Goal: Task Accomplishment & Management: Use online tool/utility

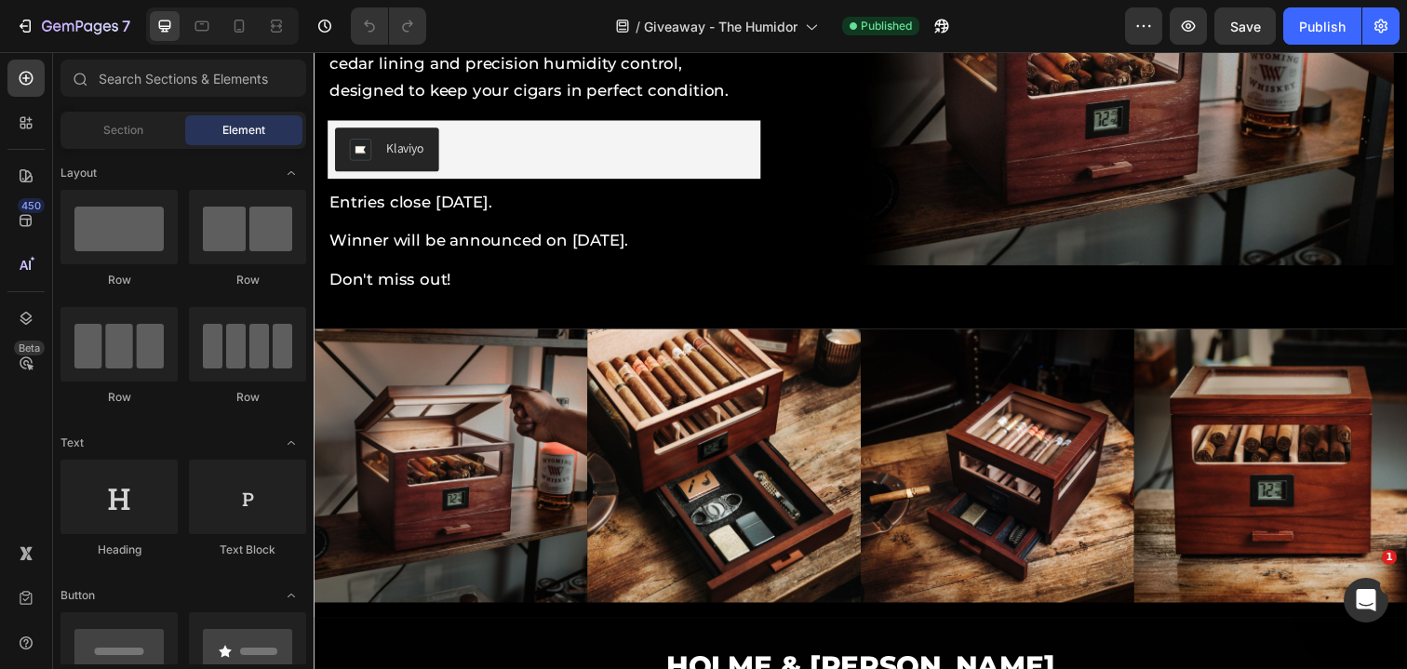
click at [438, 205] on span "Entries close [DATE]." at bounding box center [412, 204] width 166 height 19
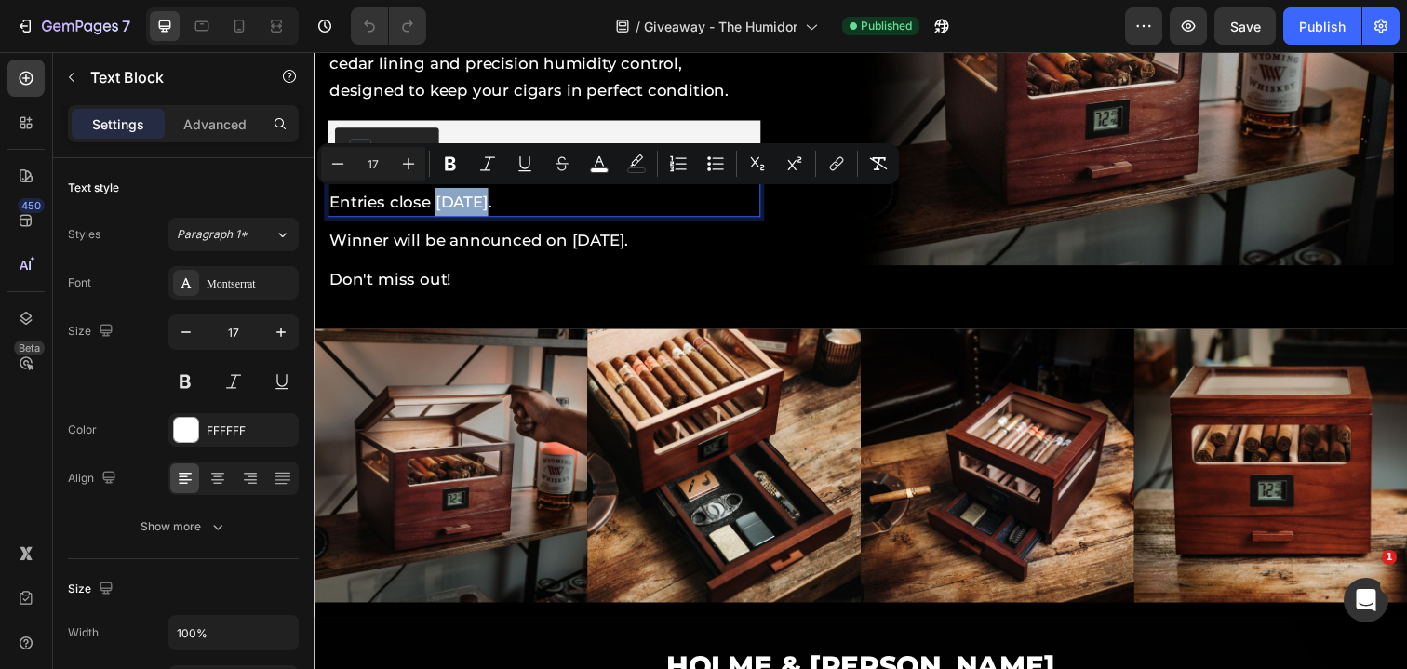
click at [485, 203] on span "Entries close [DATE]." at bounding box center [412, 204] width 166 height 19
click at [486, 209] on span "Entries close [DATE]." at bounding box center [412, 204] width 166 height 19
drag, startPoint x: 533, startPoint y: 208, endPoint x: 435, endPoint y: 209, distance: 98.7
click at [435, 209] on span "Entries close [DATE]." at bounding box center [412, 204] width 166 height 19
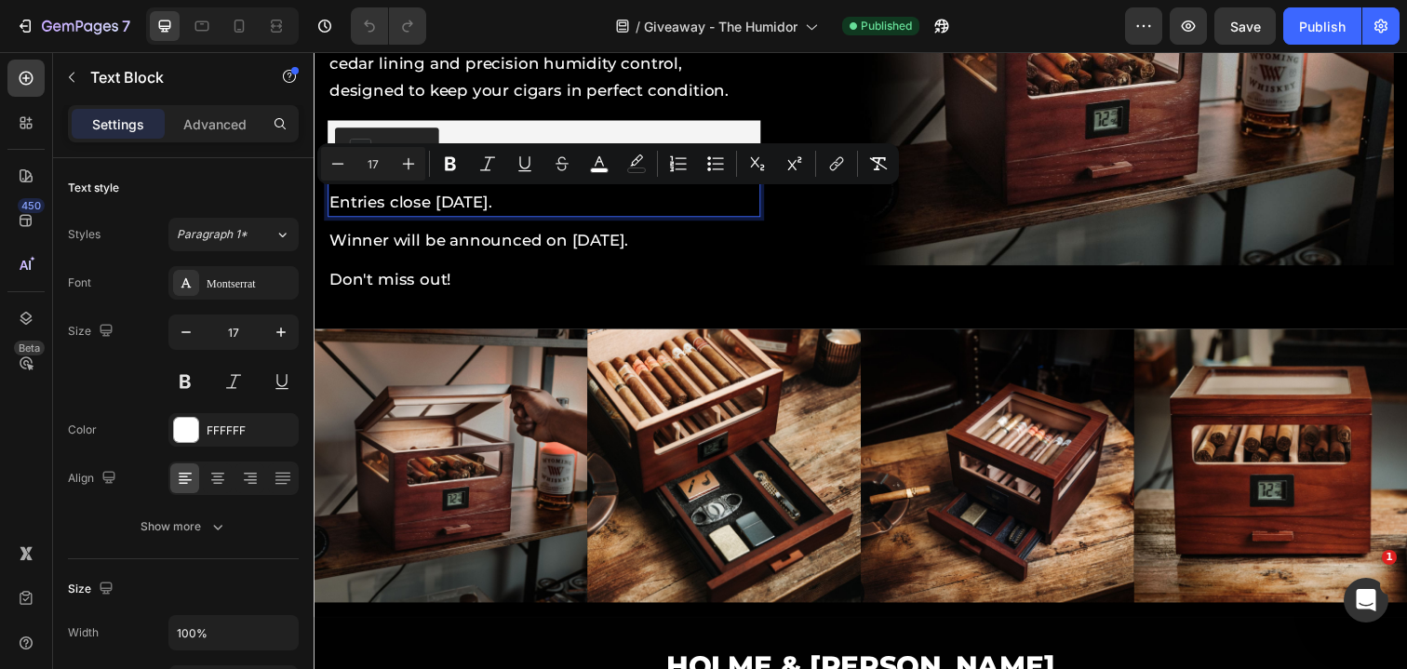
click at [435, 209] on span "Entries close [DATE]." at bounding box center [412, 204] width 166 height 19
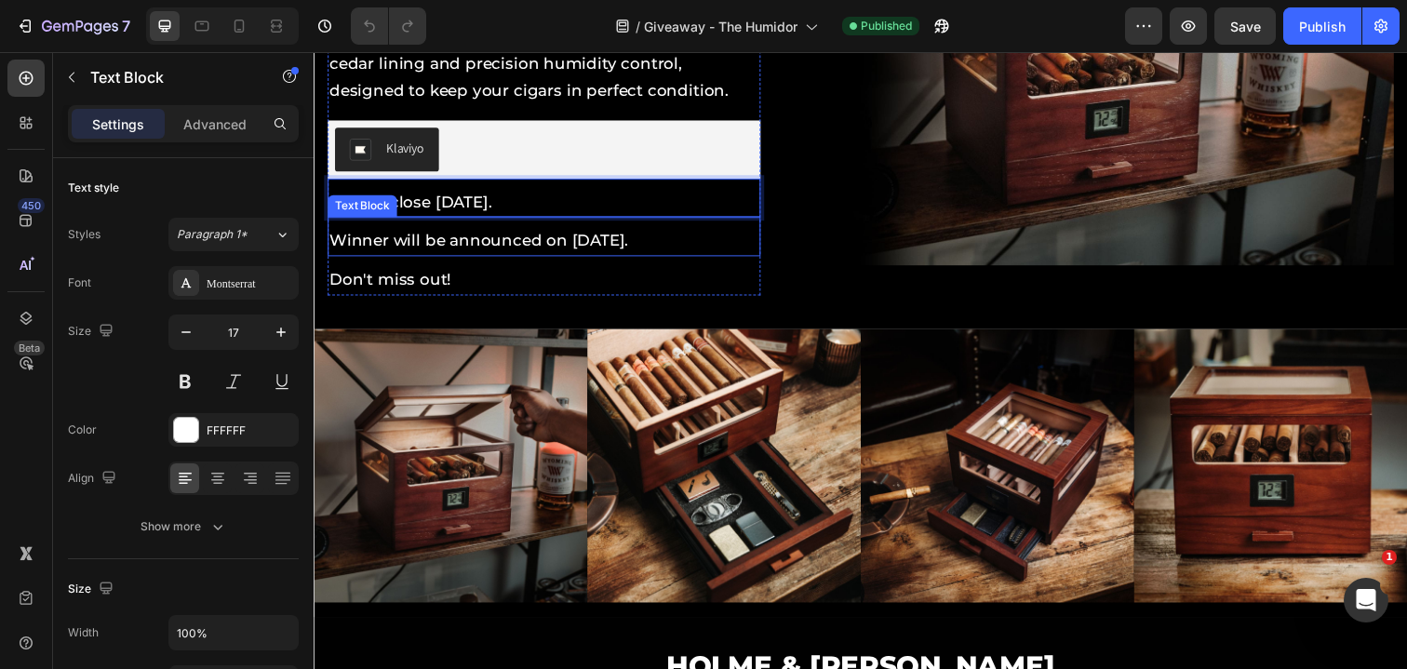
click at [635, 239] on span "Winner will be announced on [DATE]." at bounding box center [481, 244] width 305 height 19
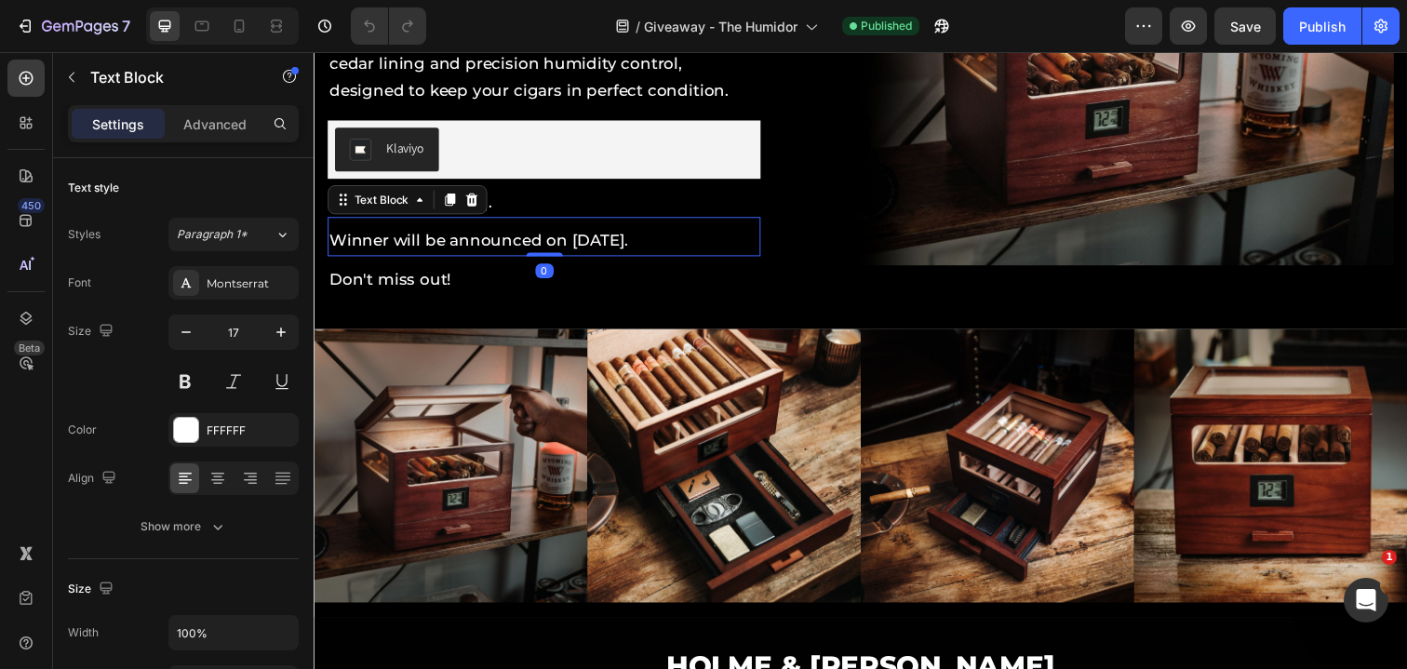
click at [635, 239] on span "Winner will be announced on [DATE]." at bounding box center [481, 244] width 305 height 19
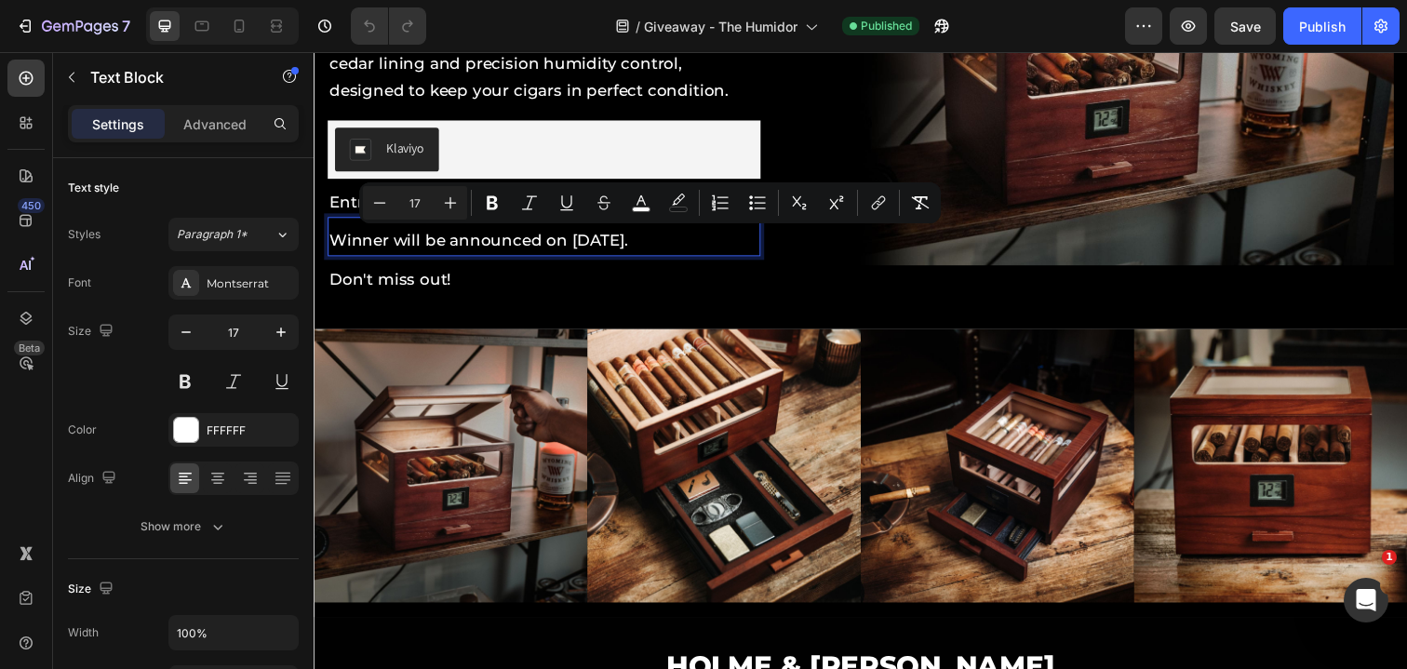
click at [579, 247] on span "Winner will be announced on [DATE]." at bounding box center [481, 244] width 305 height 19
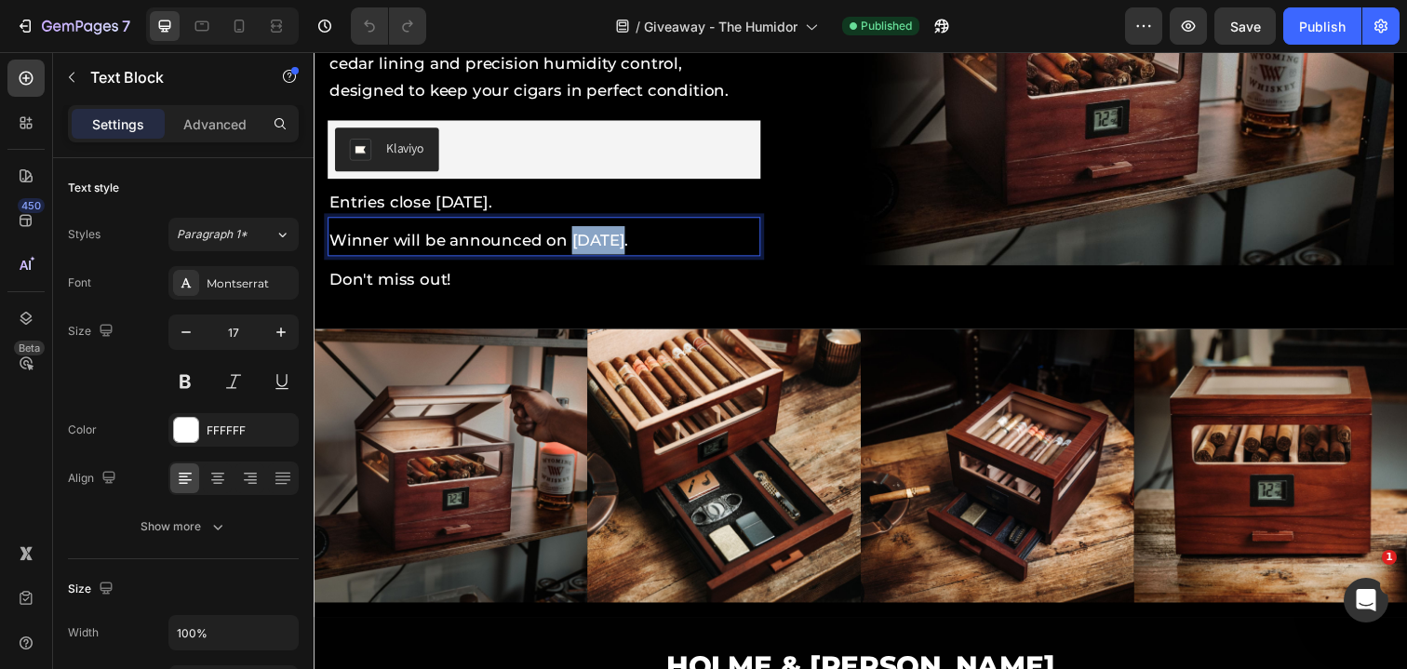
click at [579, 247] on span "Winner will be announced on [DATE]." at bounding box center [481, 244] width 305 height 19
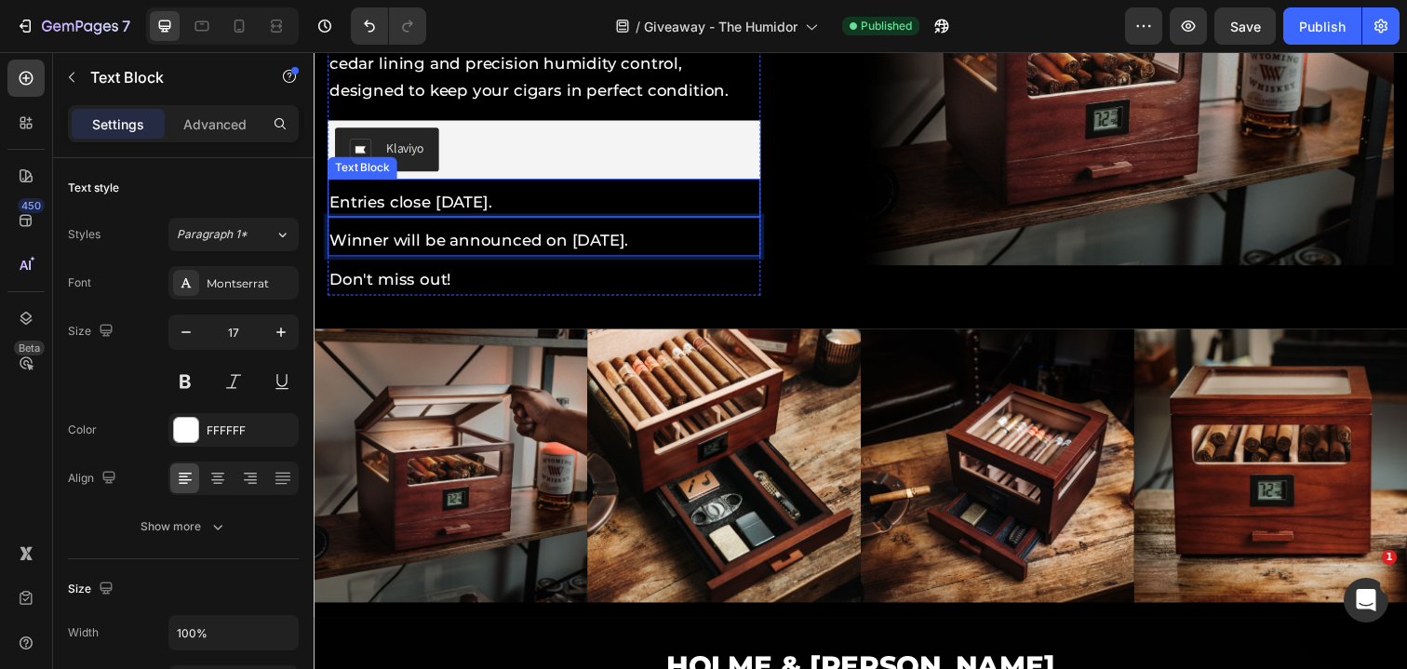
click at [463, 209] on span "Entries close [DATE]." at bounding box center [412, 204] width 166 height 19
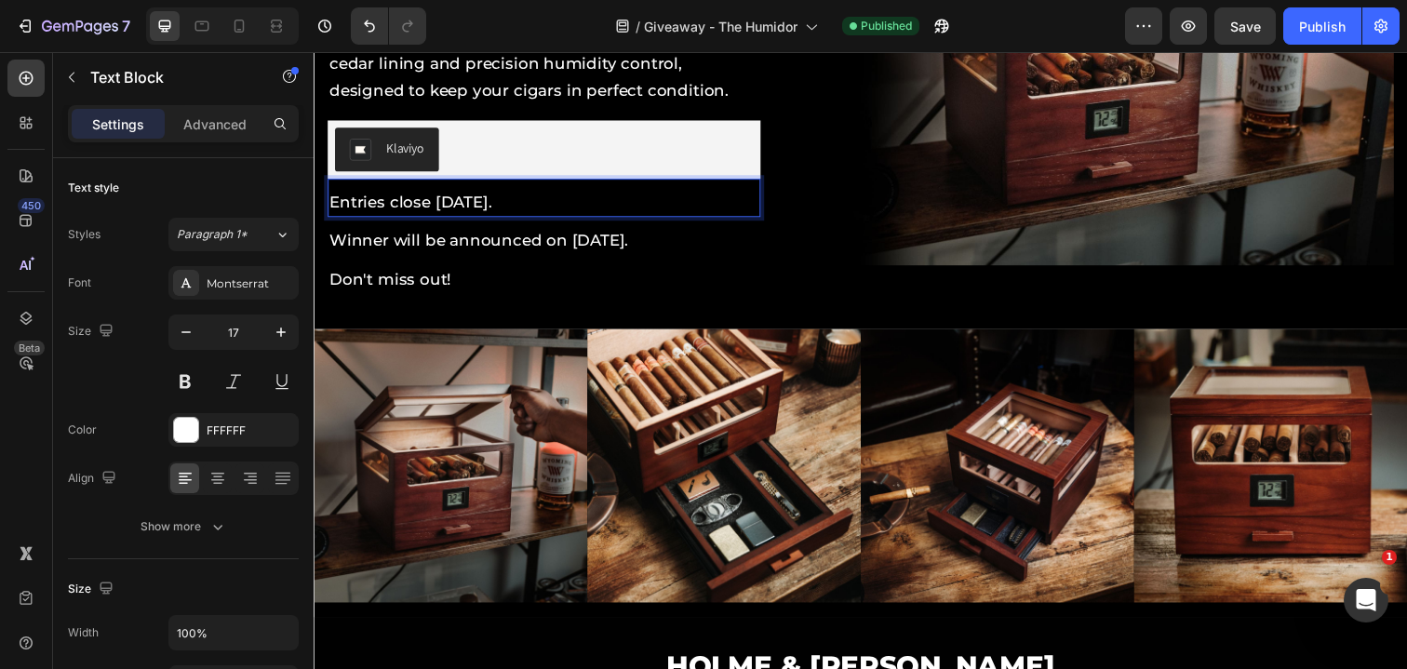
drag, startPoint x: 516, startPoint y: 208, endPoint x: 503, endPoint y: 214, distance: 15.4
click at [503, 214] on p "Entries close [DATE]." at bounding box center [548, 205] width 438 height 29
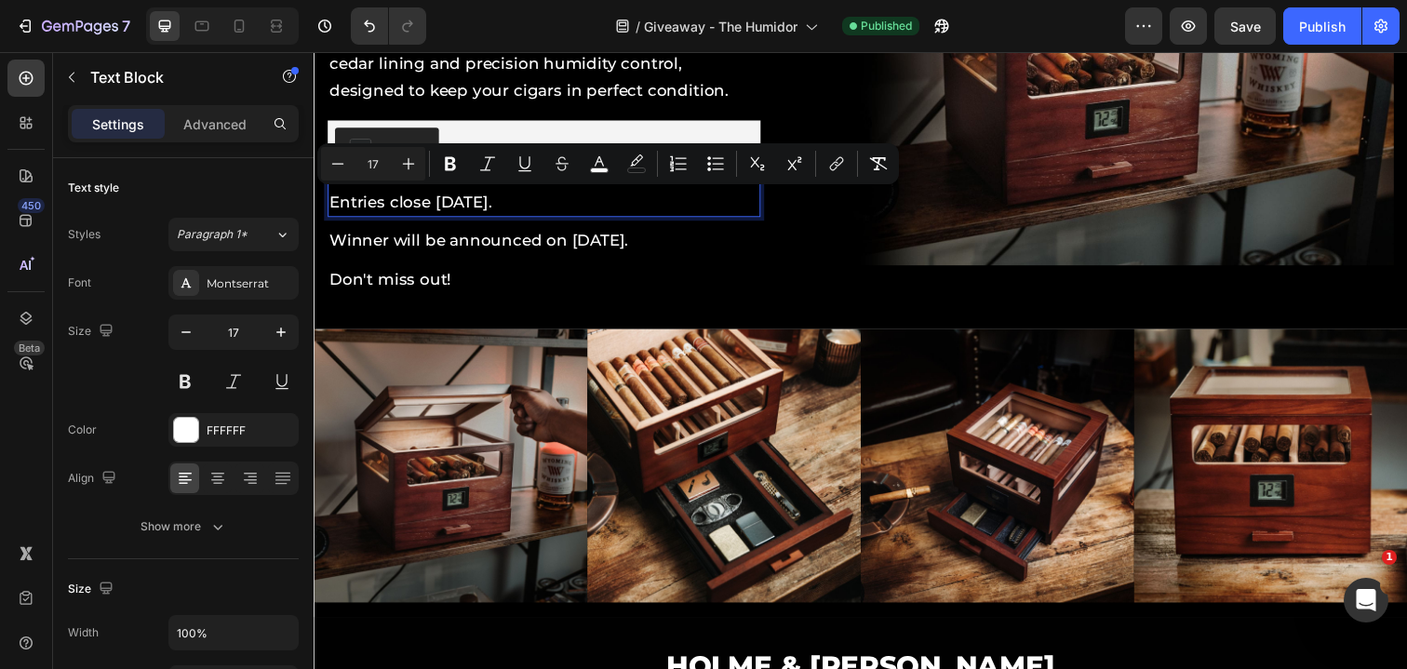
click at [503, 214] on p "Entries close [DATE]." at bounding box center [548, 205] width 438 height 29
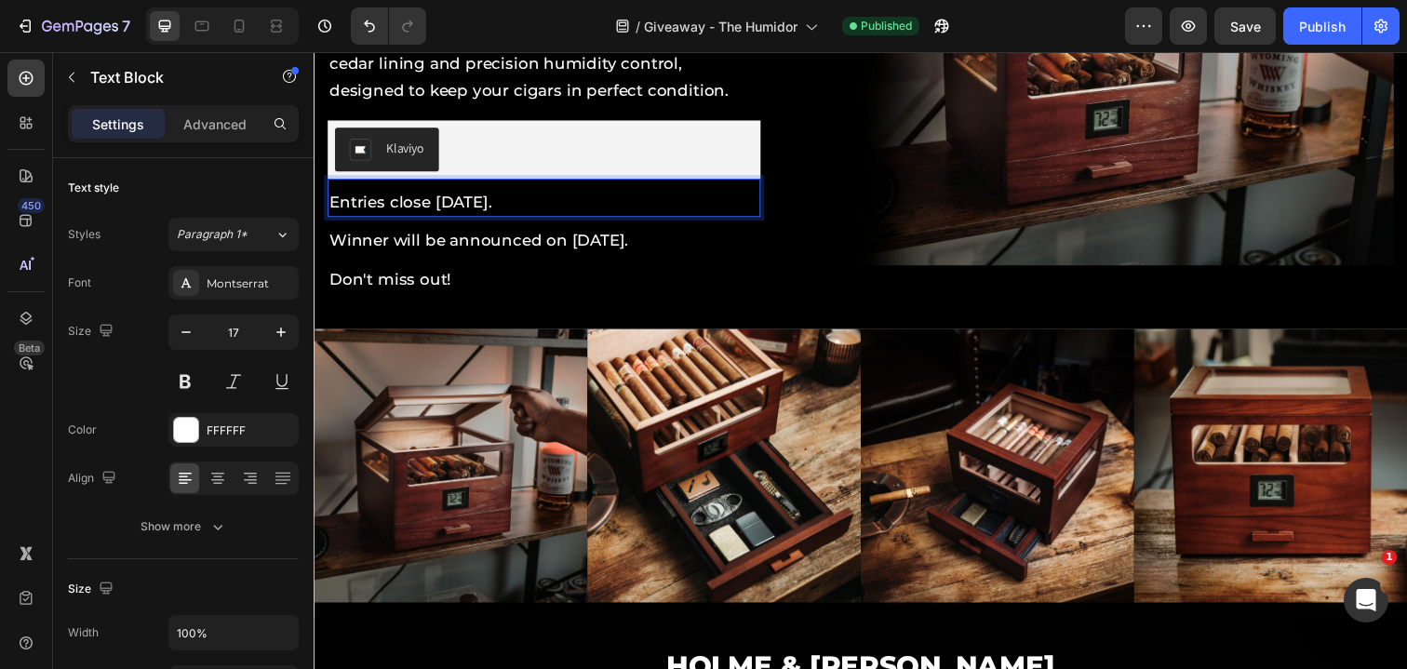
click at [495, 208] on span "Entries close [DATE]." at bounding box center [412, 204] width 166 height 19
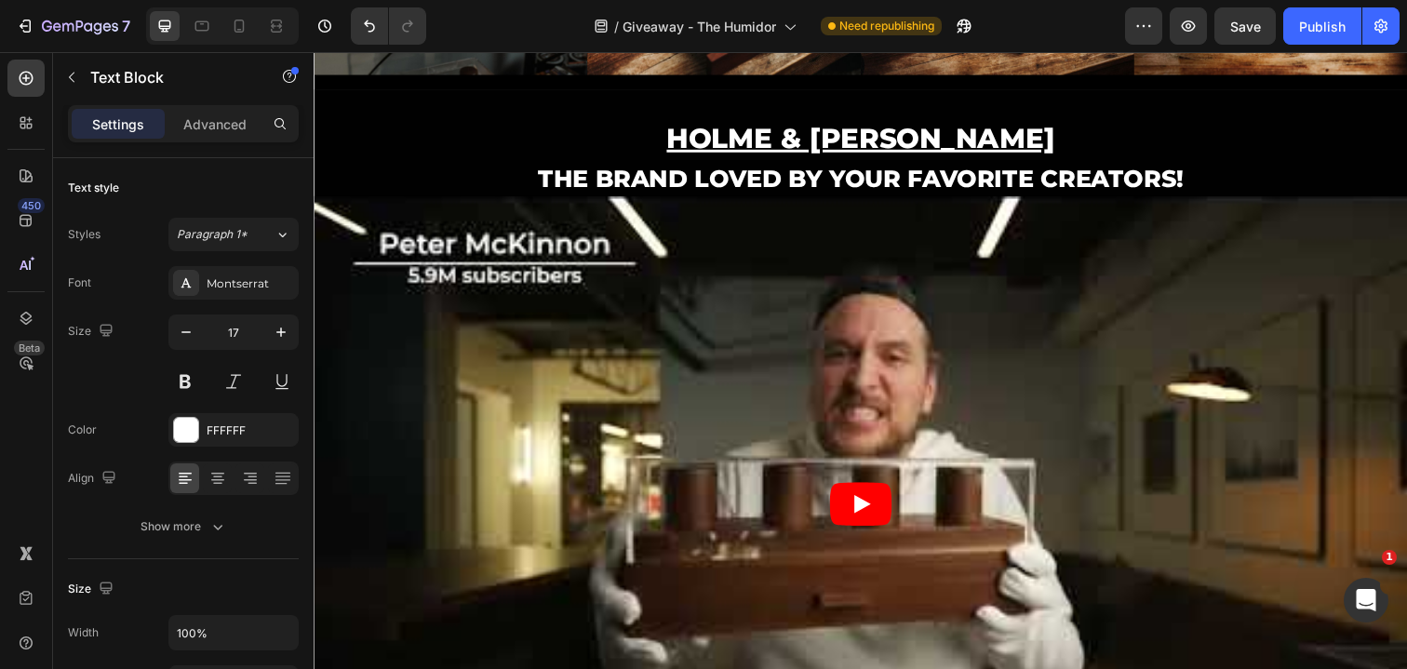
scroll to position [852, 0]
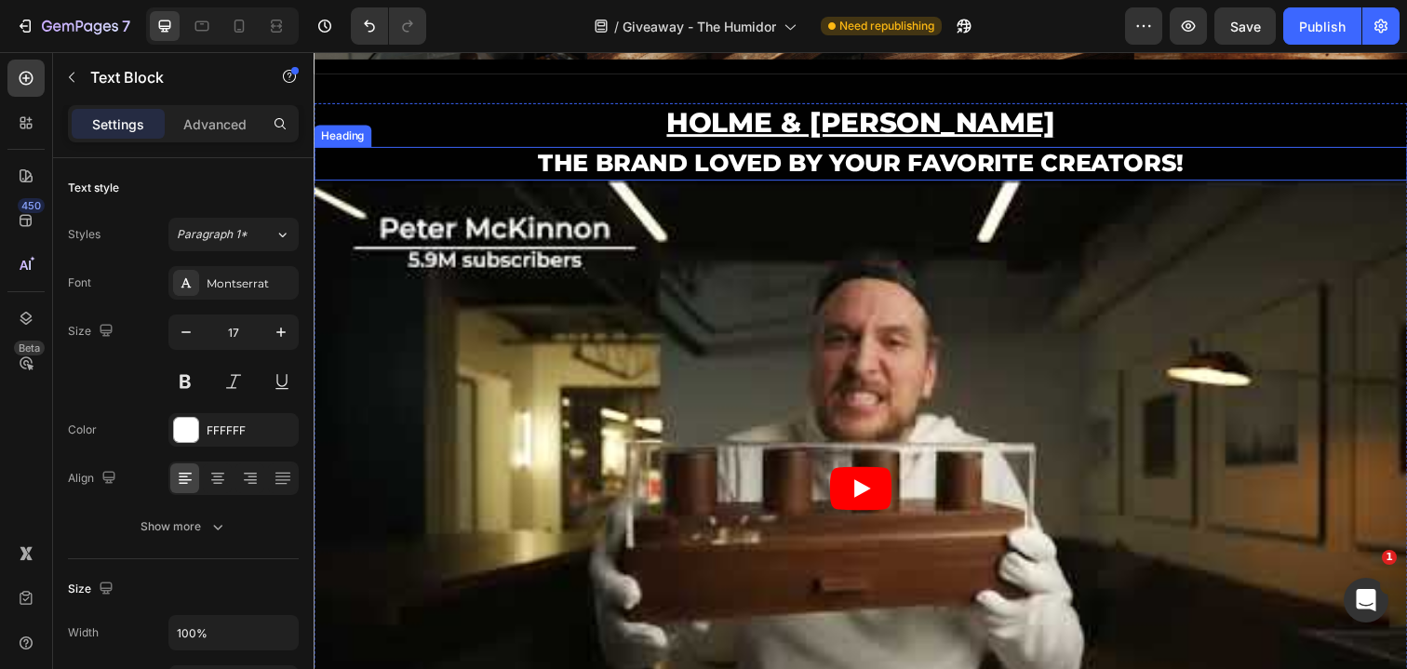
click at [864, 168] on h2 "THE BRAND LOVED BY YOUR FAVORITE CREATORS!" at bounding box center [872, 166] width 1117 height 35
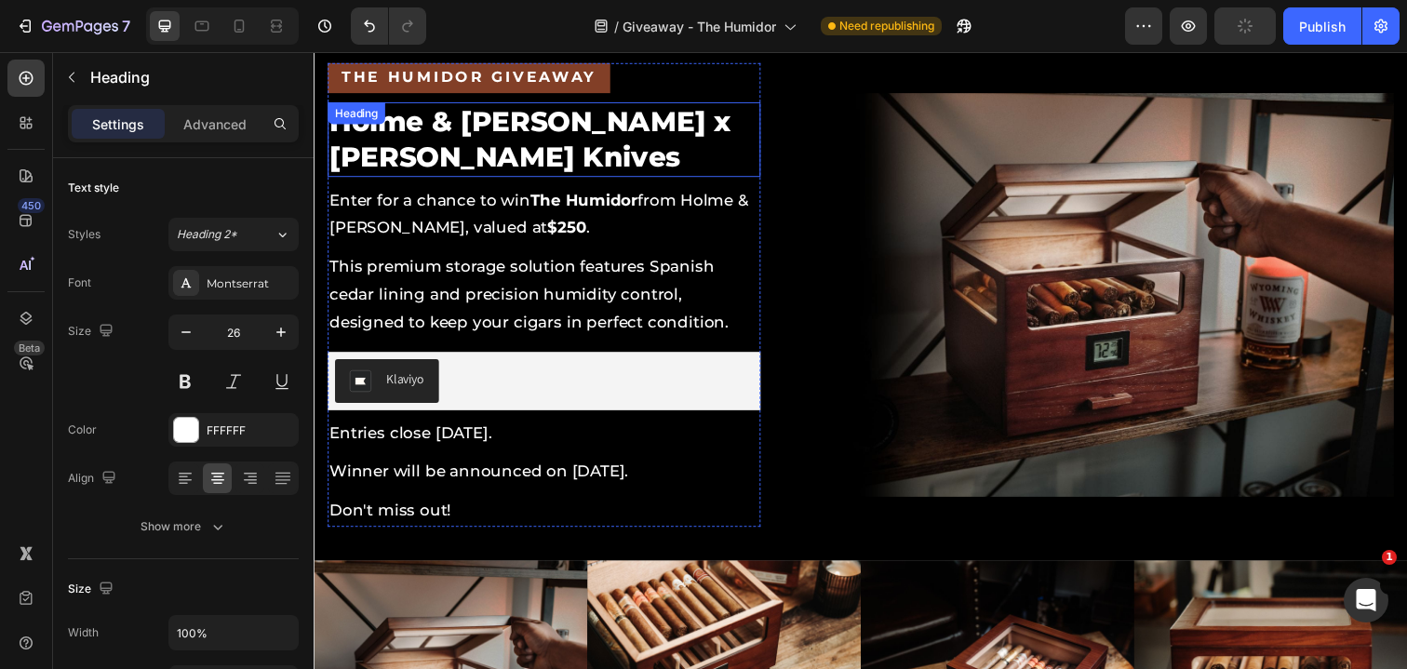
scroll to position [58, 0]
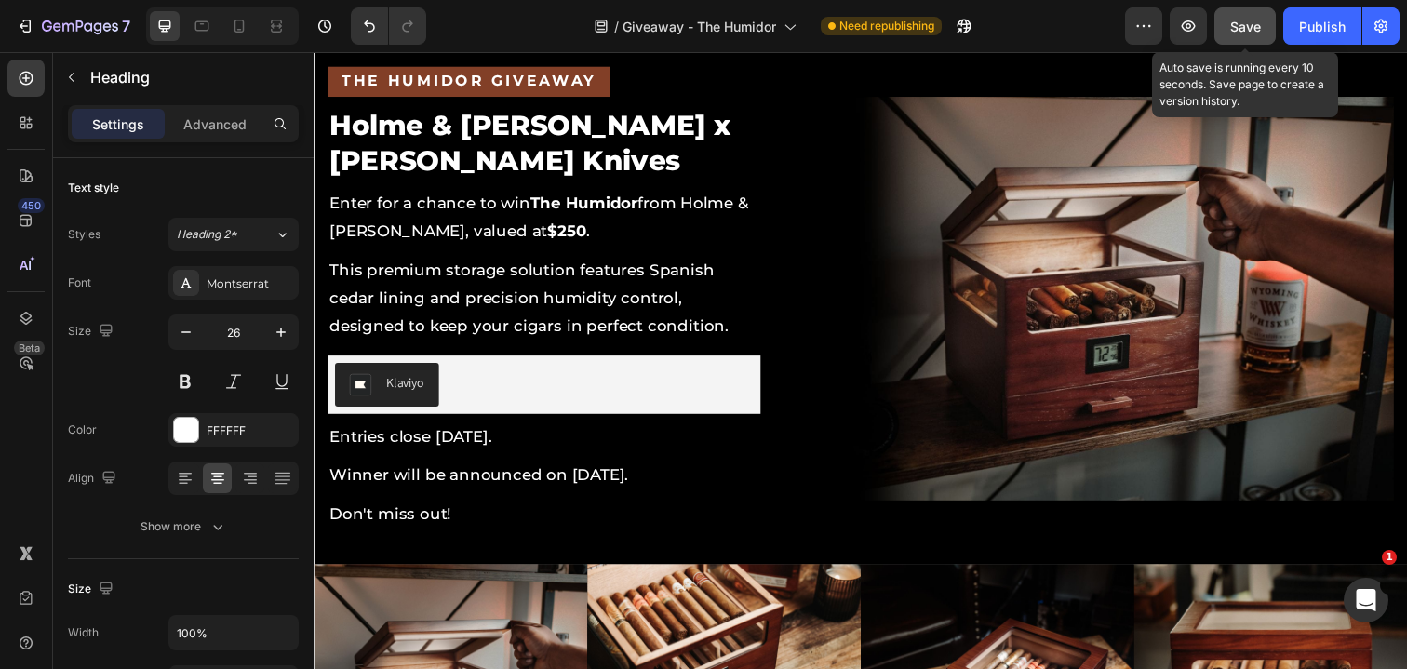
click at [1242, 33] on span "Save" at bounding box center [1245, 27] width 31 height 16
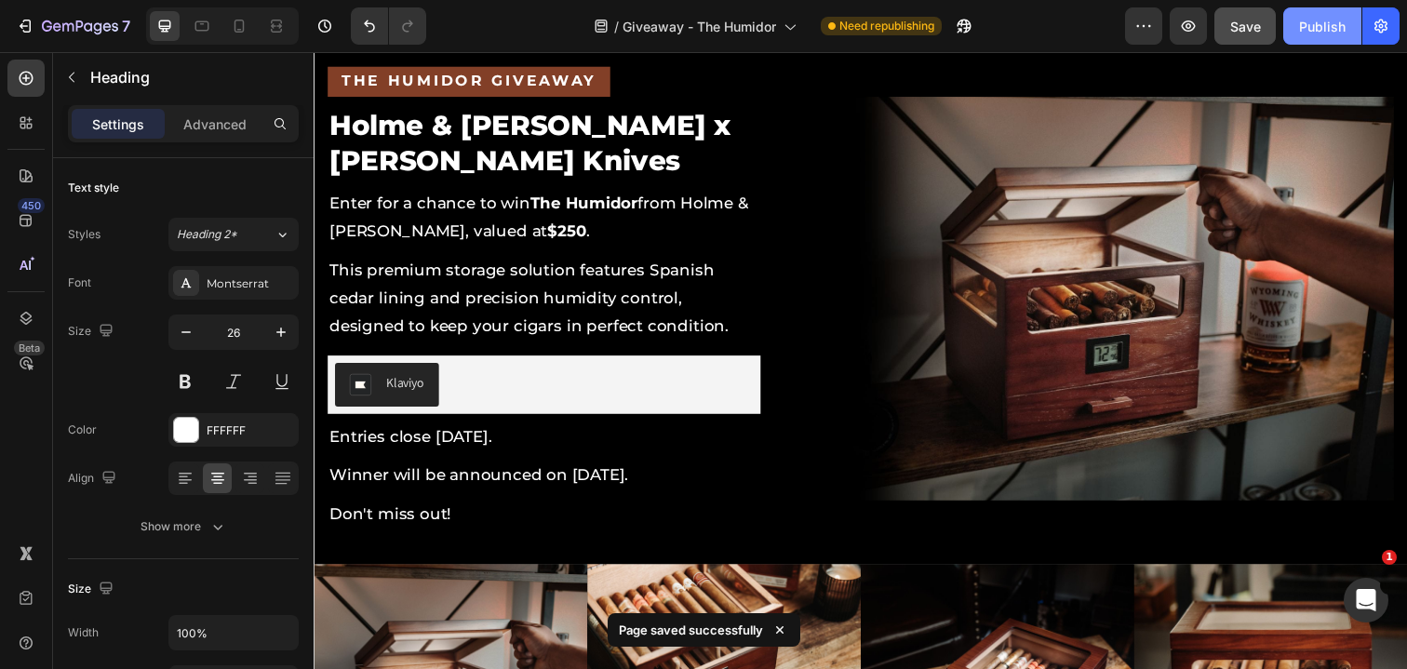
click at [1326, 20] on div "Publish" at bounding box center [1322, 27] width 47 height 20
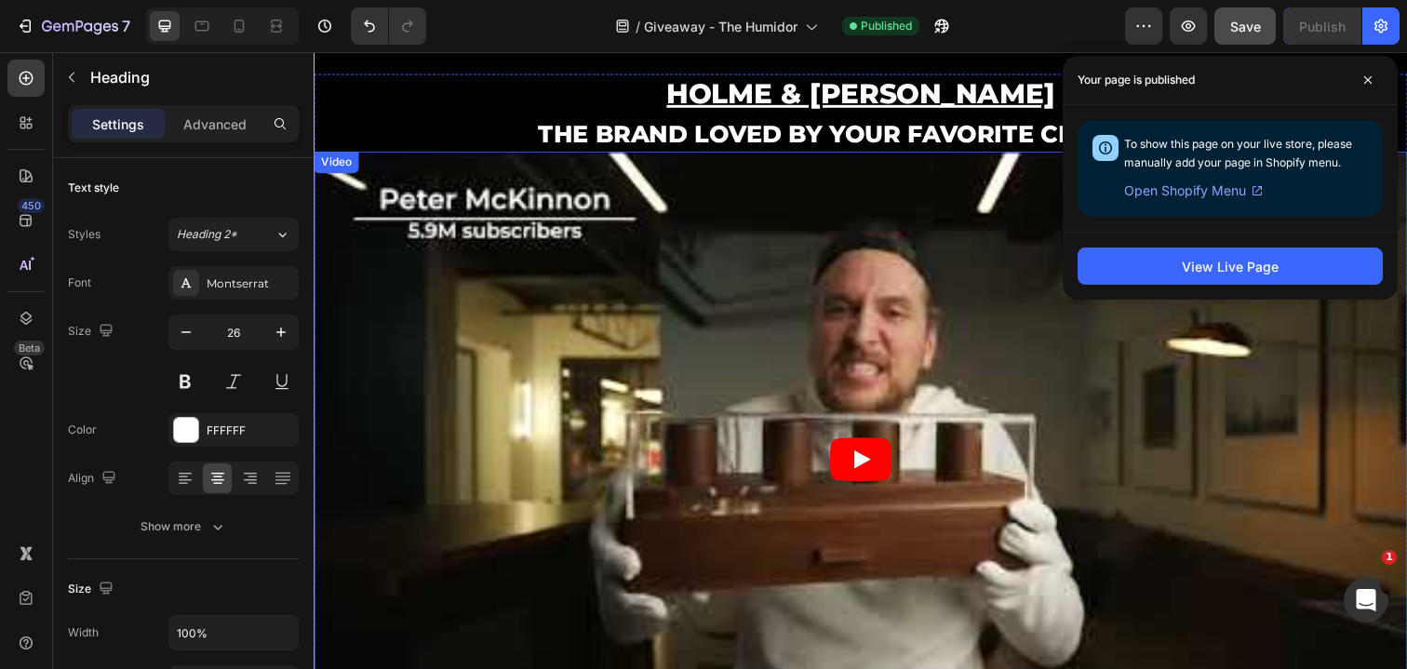
scroll to position [795, 0]
